Goal: Navigation & Orientation: Go to known website

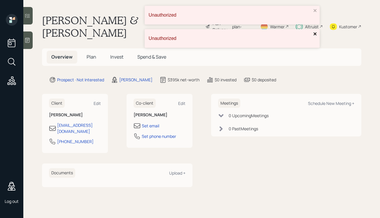
click at [316, 35] on icon "close" at bounding box center [315, 33] width 4 height 5
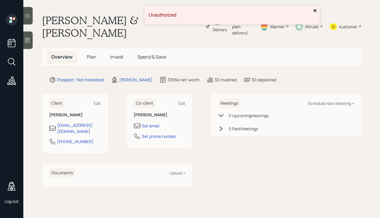
click at [314, 12] on icon "close" at bounding box center [315, 10] width 4 height 5
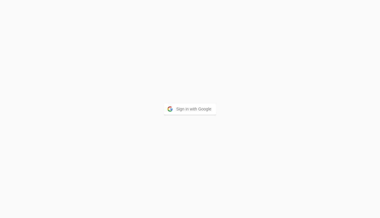
click at [178, 115] on div "Sign in with Google" at bounding box center [190, 109] width 380 height 218
click at [189, 112] on button "Sign in with Google" at bounding box center [190, 109] width 52 height 12
